Goal: Task Accomplishment & Management: Manage account settings

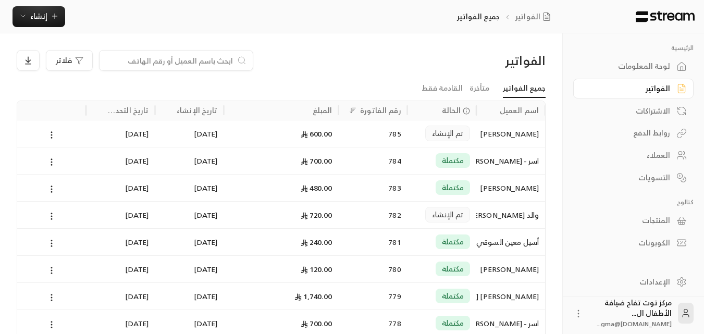
click at [227, 61] on input at bounding box center [169, 60] width 127 height 11
click at [197, 60] on input at bounding box center [169, 60] width 127 height 11
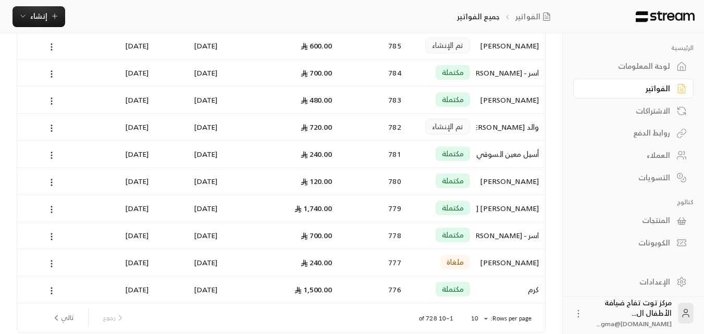
scroll to position [104, 0]
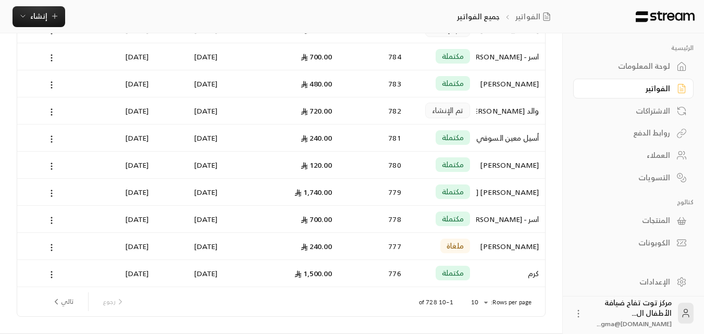
click at [658, 83] on div "الفواتير" at bounding box center [628, 88] width 84 height 10
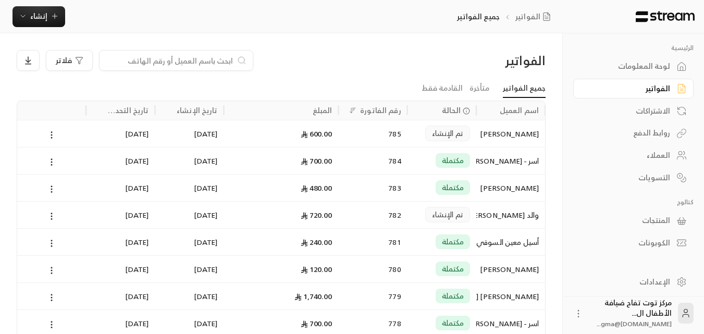
click at [217, 58] on input at bounding box center [169, 60] width 127 height 11
click at [332, 54] on div "فلاتر" at bounding box center [214, 60] width 394 height 21
click at [198, 54] on div at bounding box center [176, 60] width 154 height 21
click at [195, 62] on input at bounding box center [169, 60] width 127 height 11
click at [213, 60] on input at bounding box center [169, 60] width 127 height 11
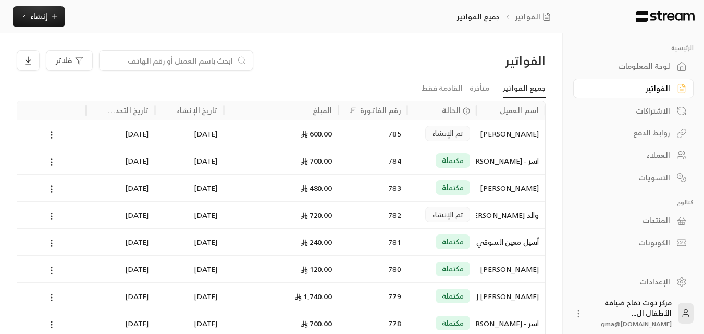
click at [209, 60] on input at bounding box center [169, 60] width 127 height 11
click at [215, 64] on input at bounding box center [169, 60] width 127 height 11
